Goal: Information Seeking & Learning: Find contact information

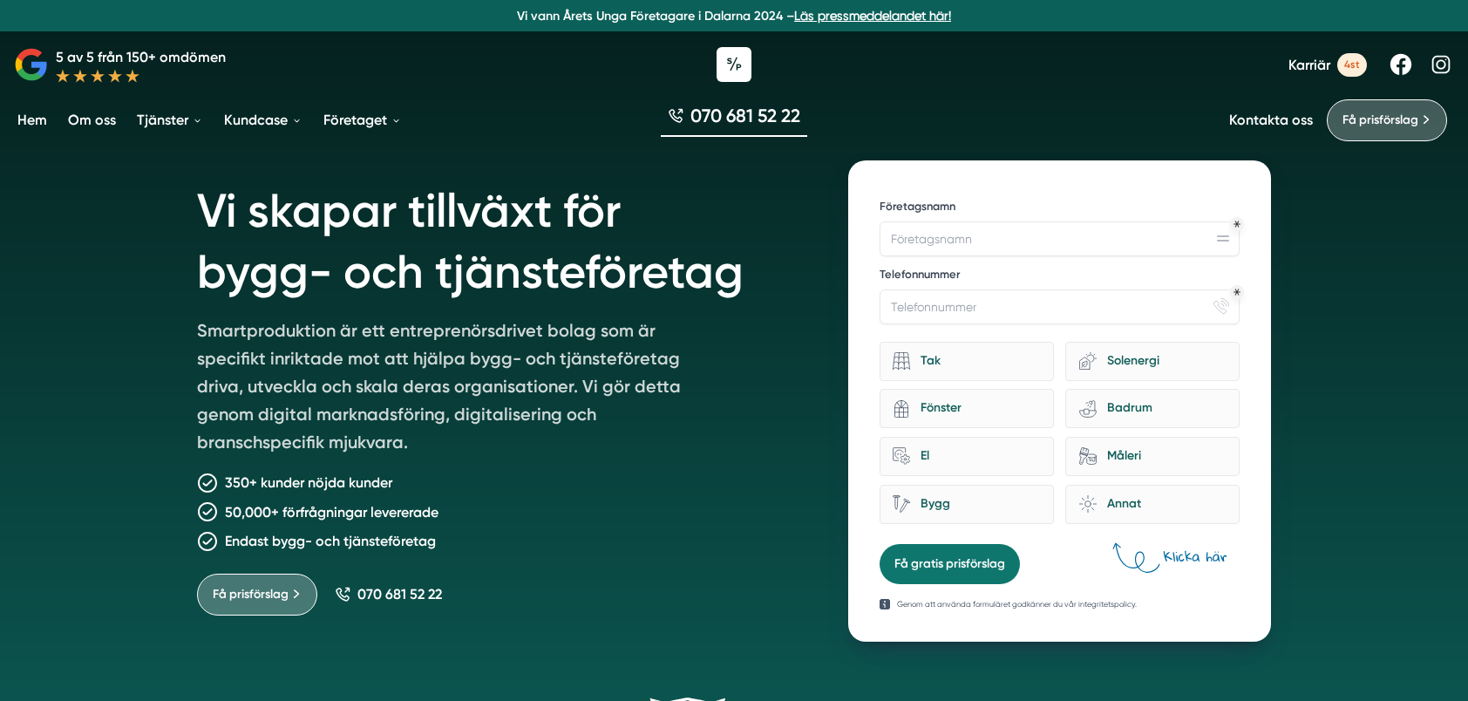
click at [1292, 120] on link "Kontakta oss" at bounding box center [1271, 120] width 84 height 17
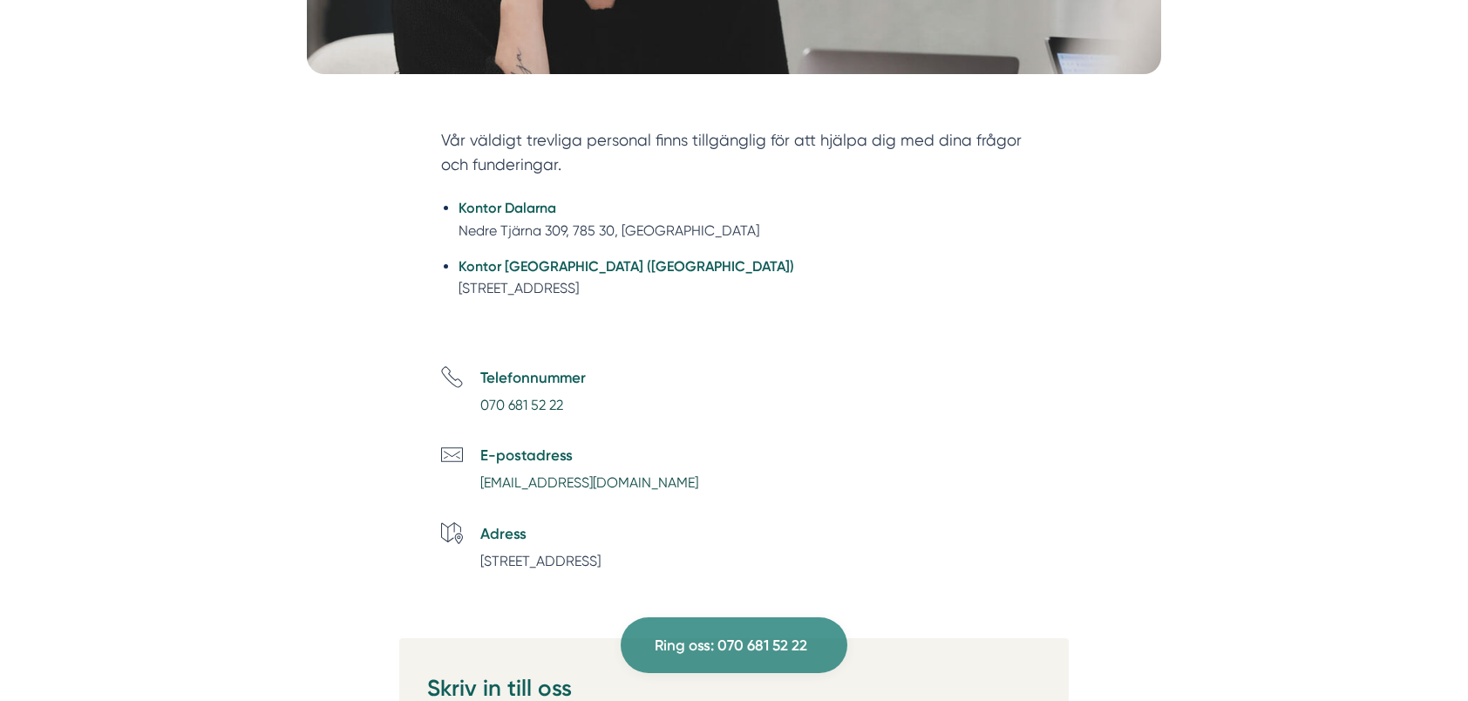
scroll to position [697, 0]
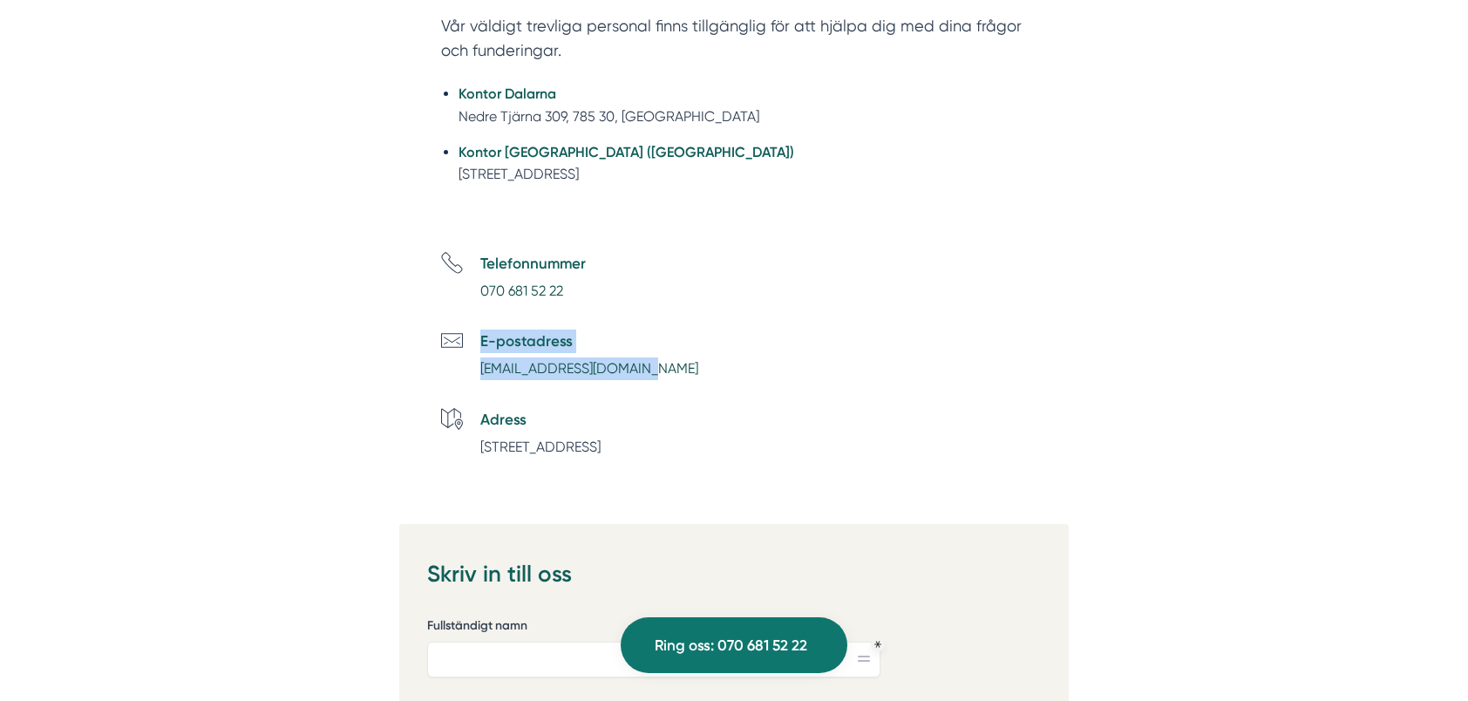
drag, startPoint x: 651, startPoint y: 371, endPoint x: 476, endPoint y: 371, distance: 175.2
click at [476, 371] on li "E-postadress info@smartproduktion.se" at bounding box center [755, 355] width 628 height 51
click at [476, 371] on div at bounding box center [460, 355] width 39 height 51
drag, startPoint x: 658, startPoint y: 370, endPoint x: 479, endPoint y: 377, distance: 178.9
click at [479, 377] on li "E-postadress info@smartproduktion.se" at bounding box center [755, 355] width 628 height 51
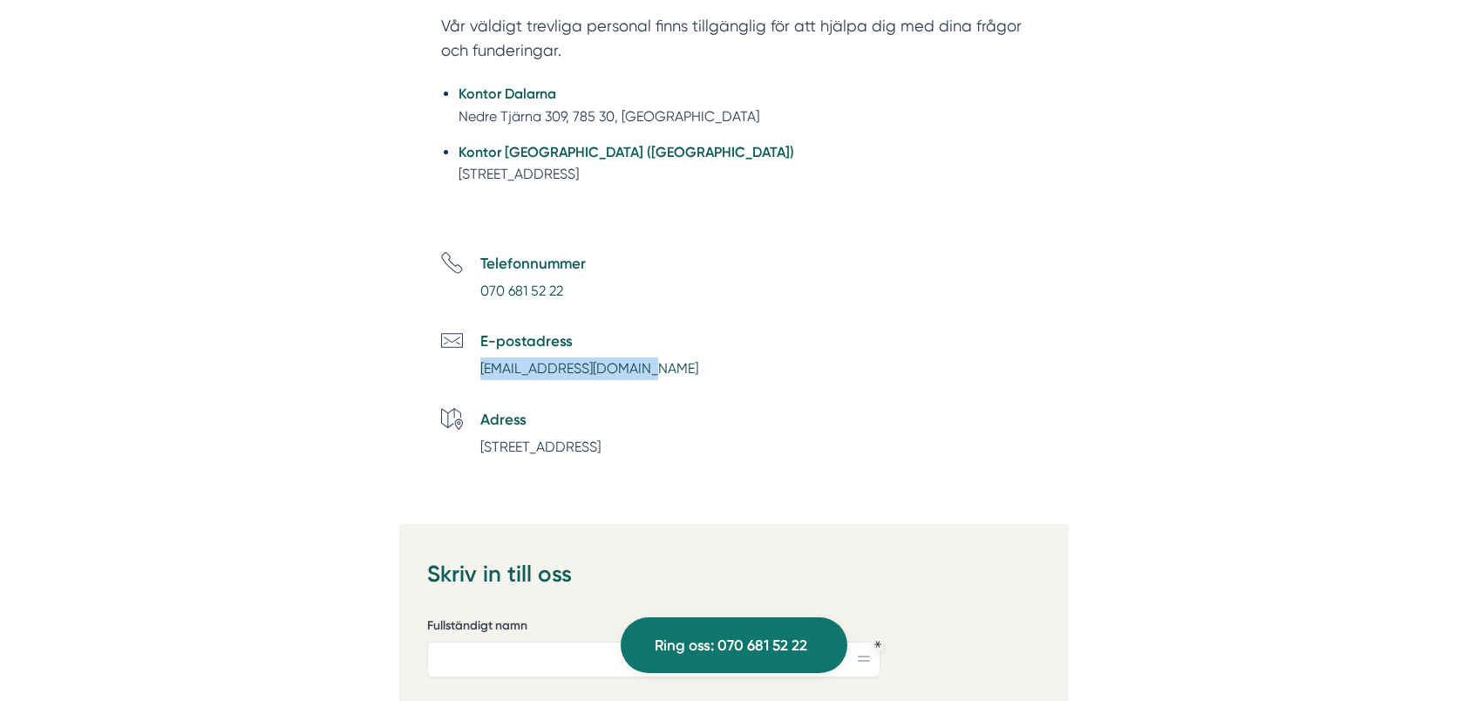
copy link "[EMAIL_ADDRESS][DOMAIN_NAME]"
click at [983, 262] on li "Telefonnummer 070 681 52 22" at bounding box center [755, 277] width 628 height 51
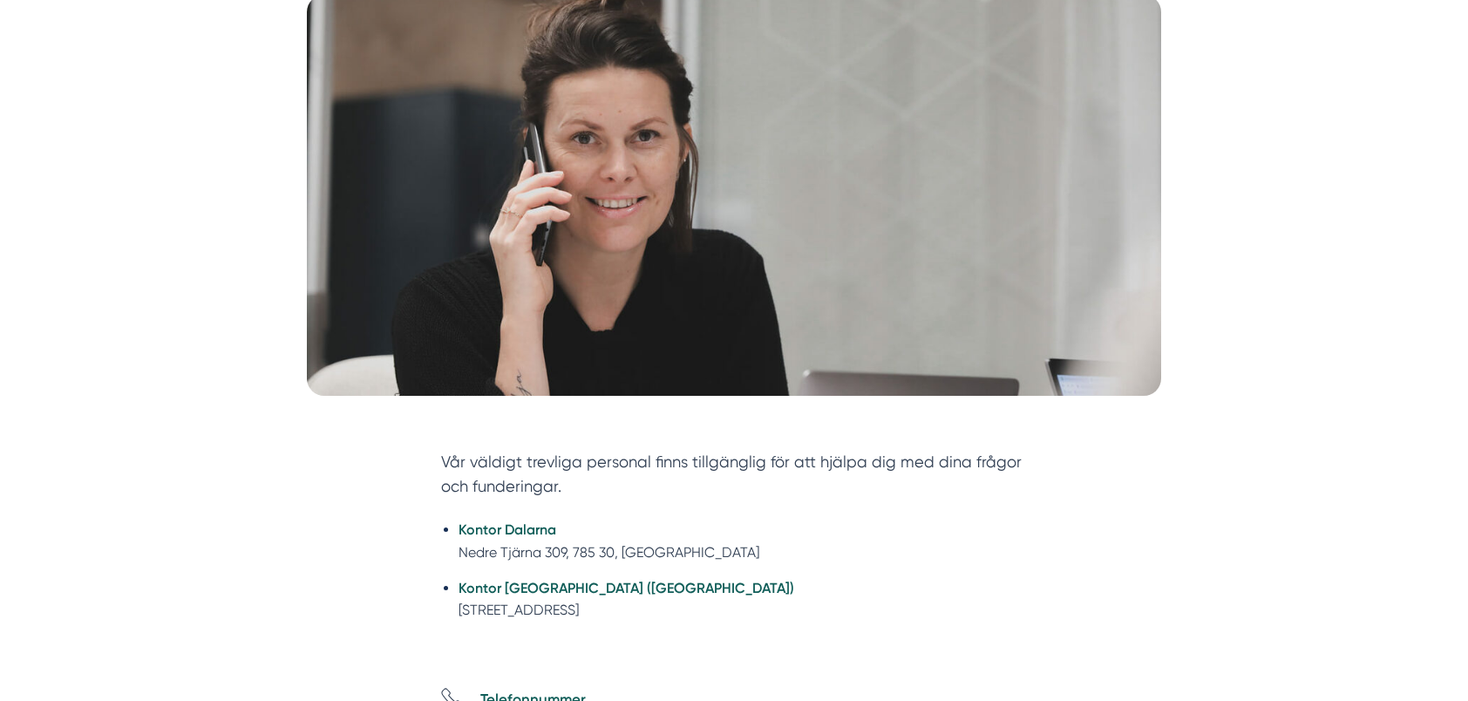
scroll to position [349, 0]
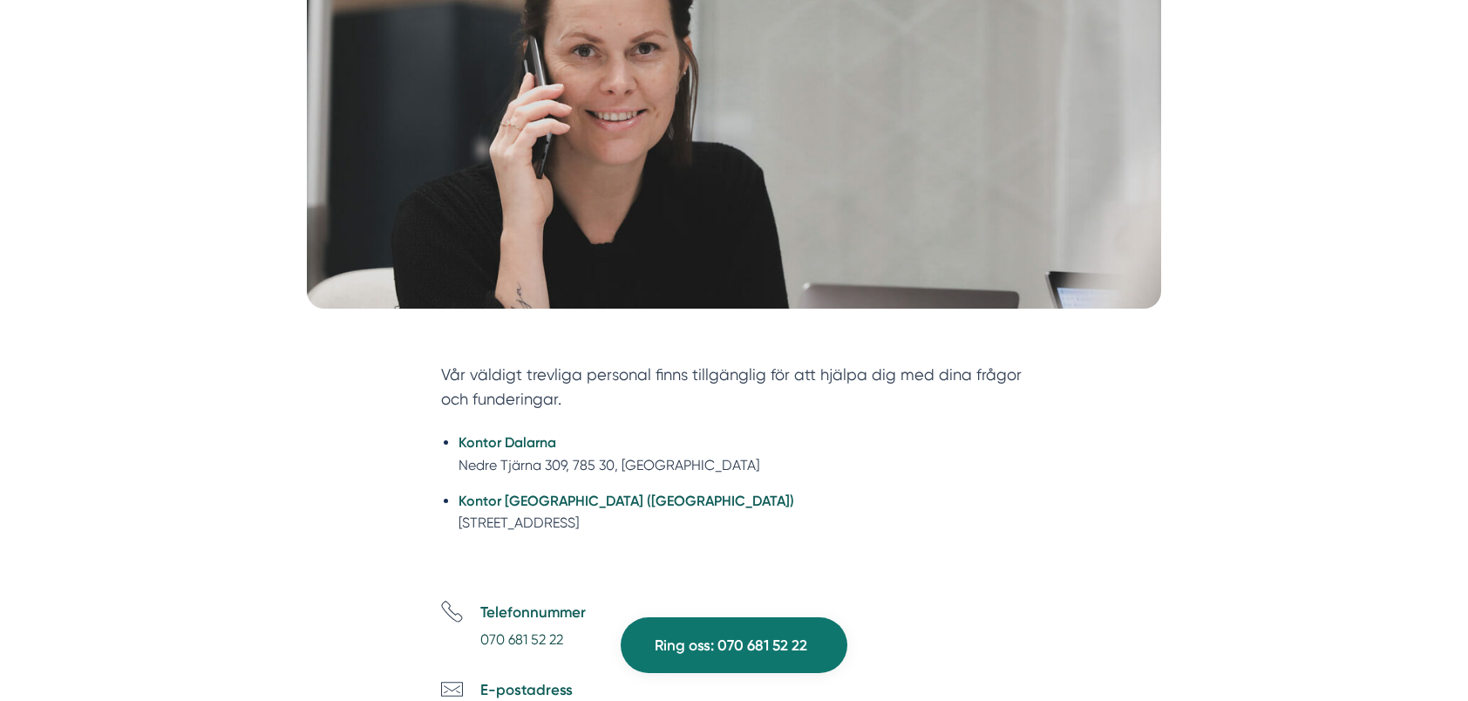
click at [583, 523] on li "Kontor Stockholm (NYHET) Tellusborgsvägen 67, 126 29, Hägersten" at bounding box center [743, 512] width 568 height 44
drag, startPoint x: 583, startPoint y: 523, endPoint x: 570, endPoint y: 520, distance: 13.3
click at [570, 520] on li "Kontor Stockholm (NYHET) Tellusborgsvägen 67, 126 29, Hägersten" at bounding box center [743, 512] width 568 height 44
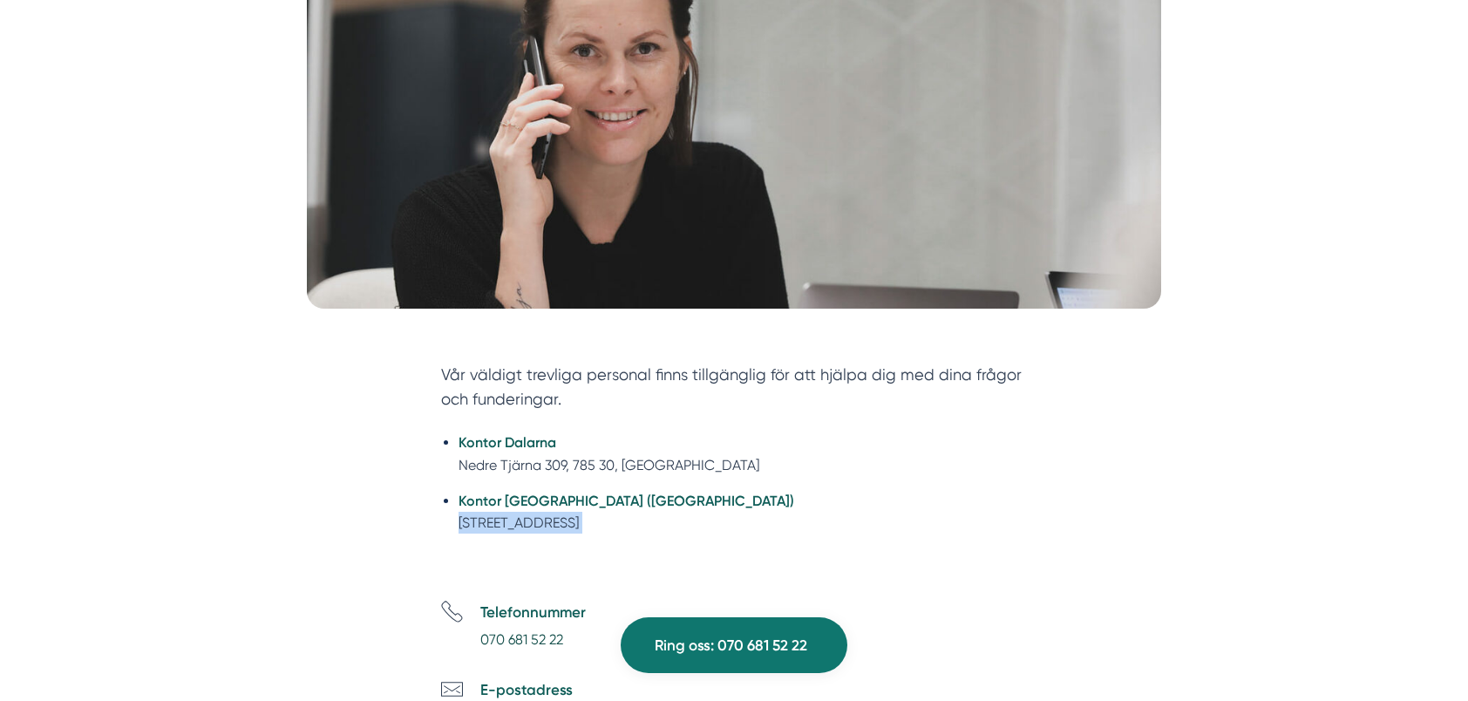
click at [533, 521] on li "Kontor Stockholm (NYHET) Tellusborgsvägen 67, 126 29, Hägersten" at bounding box center [743, 512] width 568 height 44
